Goal: Book appointment/travel/reservation

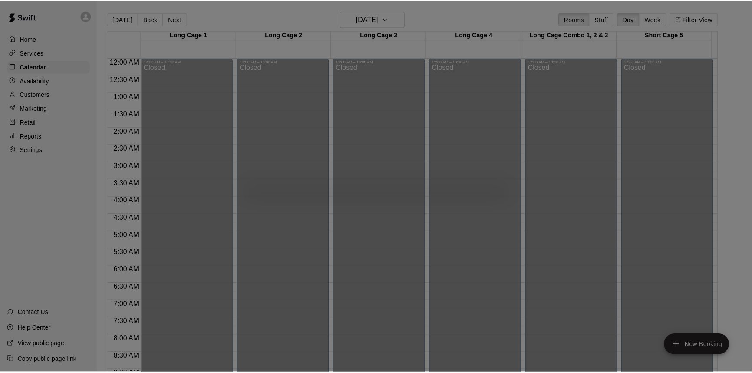
scroll to position [87, 0]
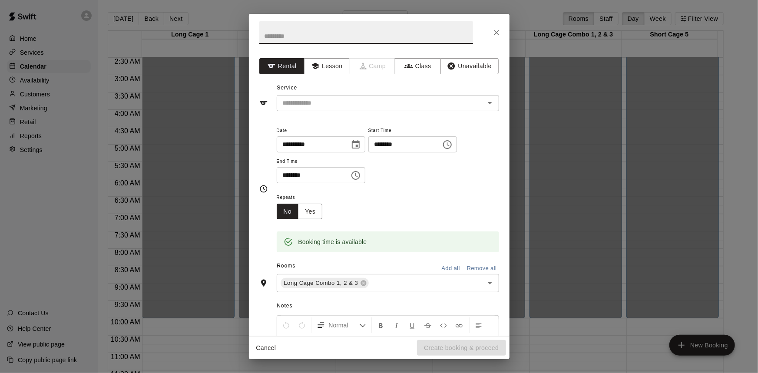
click at [493, 36] on button "Close" at bounding box center [496, 33] width 16 height 16
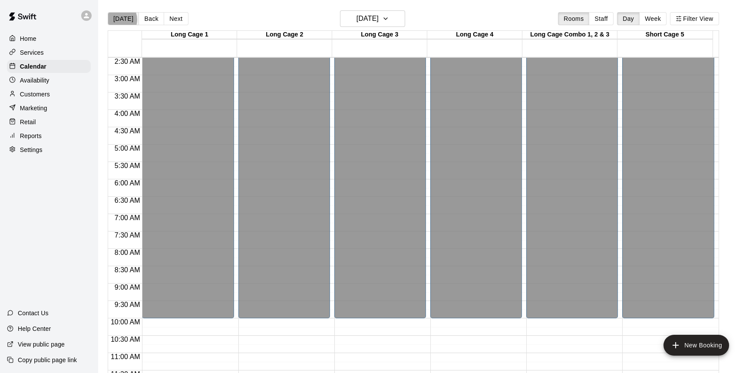
click at [117, 20] on button "[DATE]" at bounding box center [123, 18] width 31 height 13
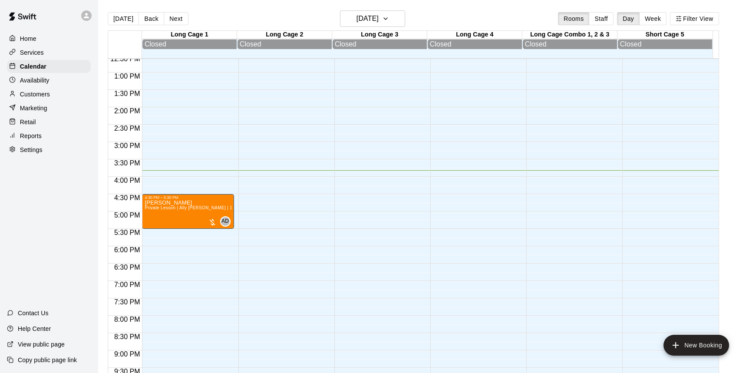
scroll to position [442, 0]
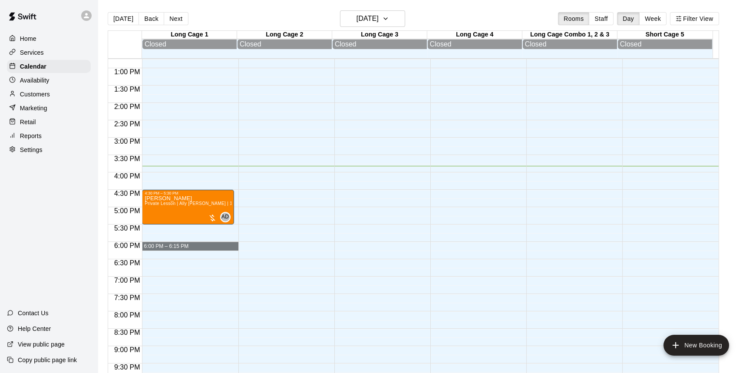
drag, startPoint x: 168, startPoint y: 248, endPoint x: 242, endPoint y: 247, distance: 73.8
click at [242, 247] on div "12:00 AM 12:30 AM 1:00 AM 1:30 AM 2:00 AM 2:30 AM 3:00 AM 3:30 AM 4:00 AM 4:30 …" at bounding box center [413, 220] width 611 height 325
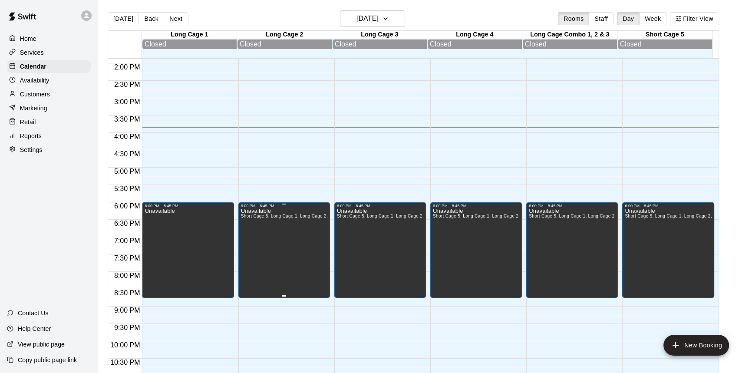
scroll to position [442, 0]
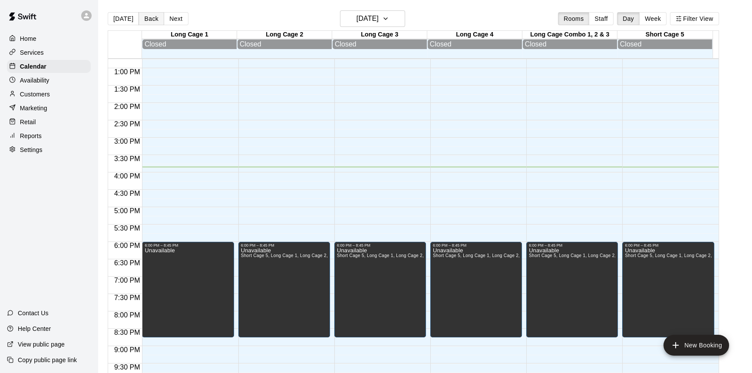
click at [152, 23] on button "Back" at bounding box center [152, 18] width 26 height 13
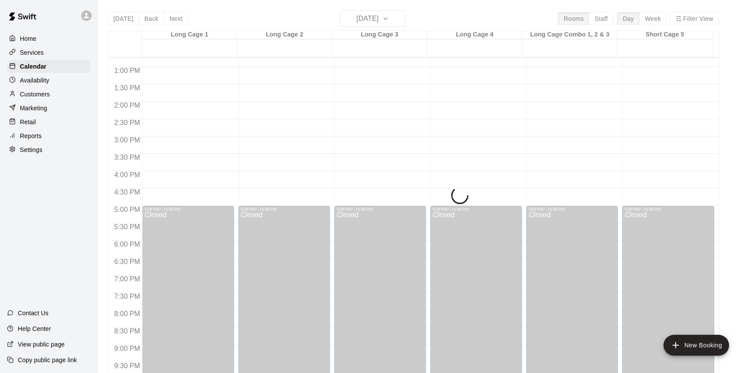
click at [174, 20] on div "[DATE] Back [DATE][DATE] Rooms Staff Day Week Filter View Long Cage 1 10 Sun Lo…" at bounding box center [413, 196] width 611 height 373
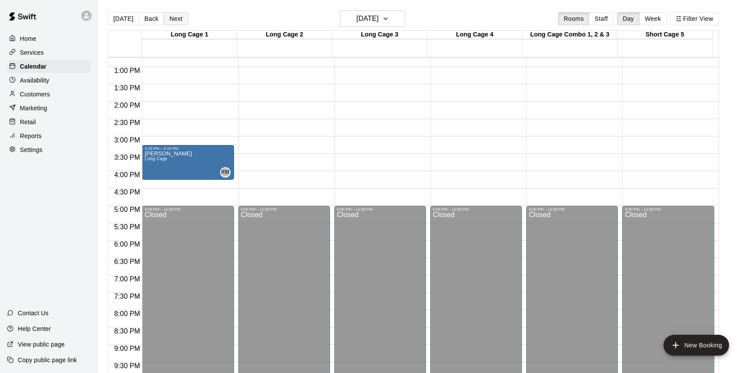
click at [174, 20] on button "Next" at bounding box center [176, 18] width 24 height 13
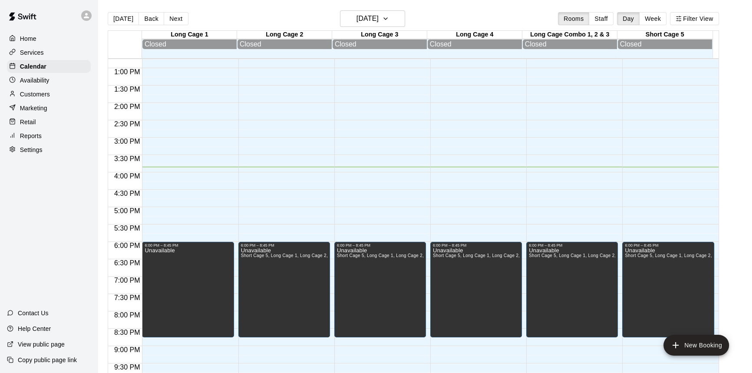
click at [175, 20] on button "Next" at bounding box center [176, 18] width 24 height 13
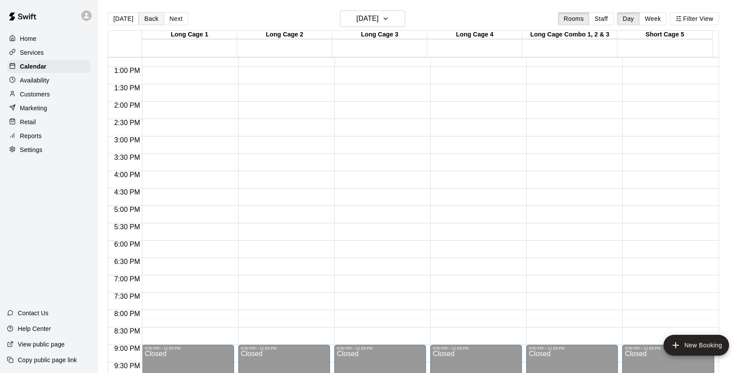
click at [149, 22] on button "Back" at bounding box center [152, 18] width 26 height 13
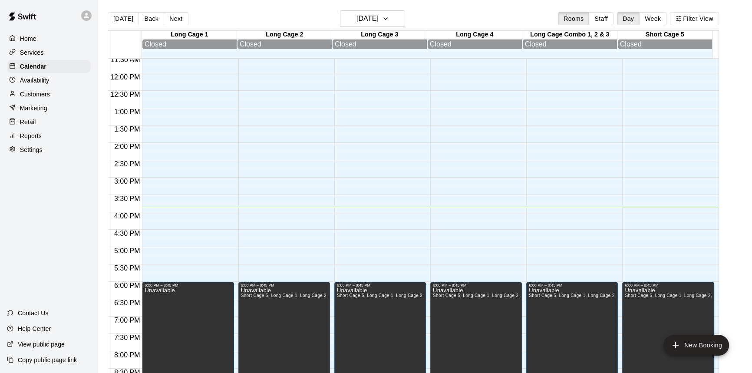
scroll to position [363, 0]
